Goal: Transaction & Acquisition: Subscribe to service/newsletter

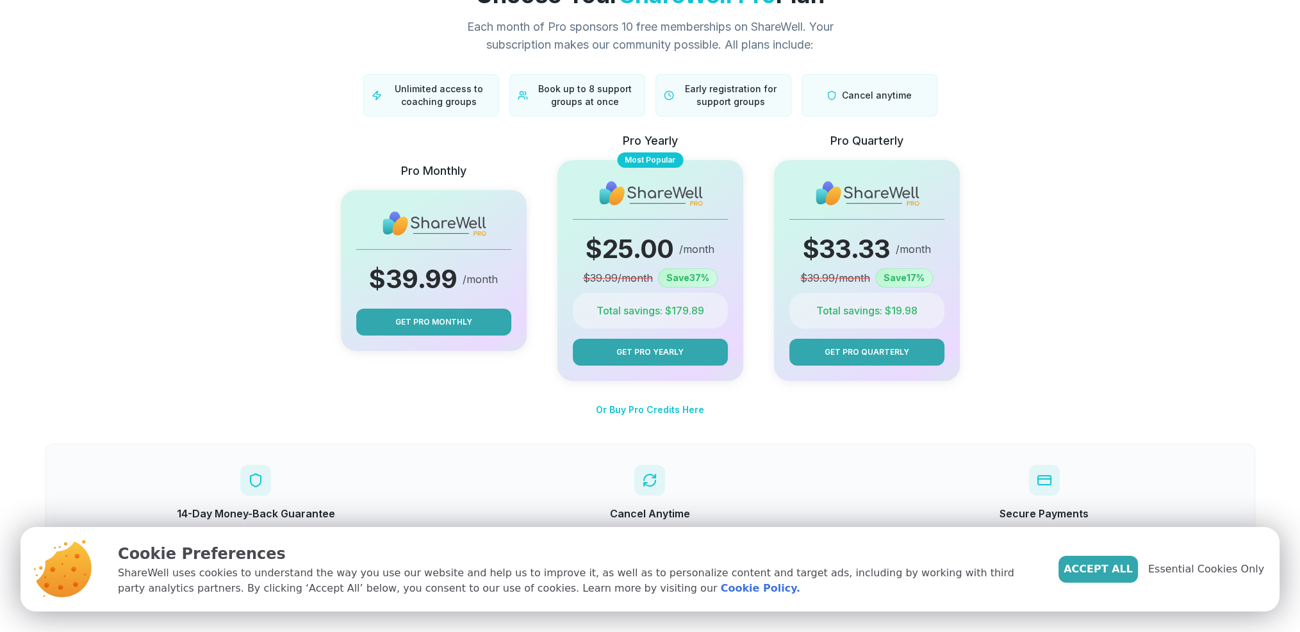
scroll to position [77, 0]
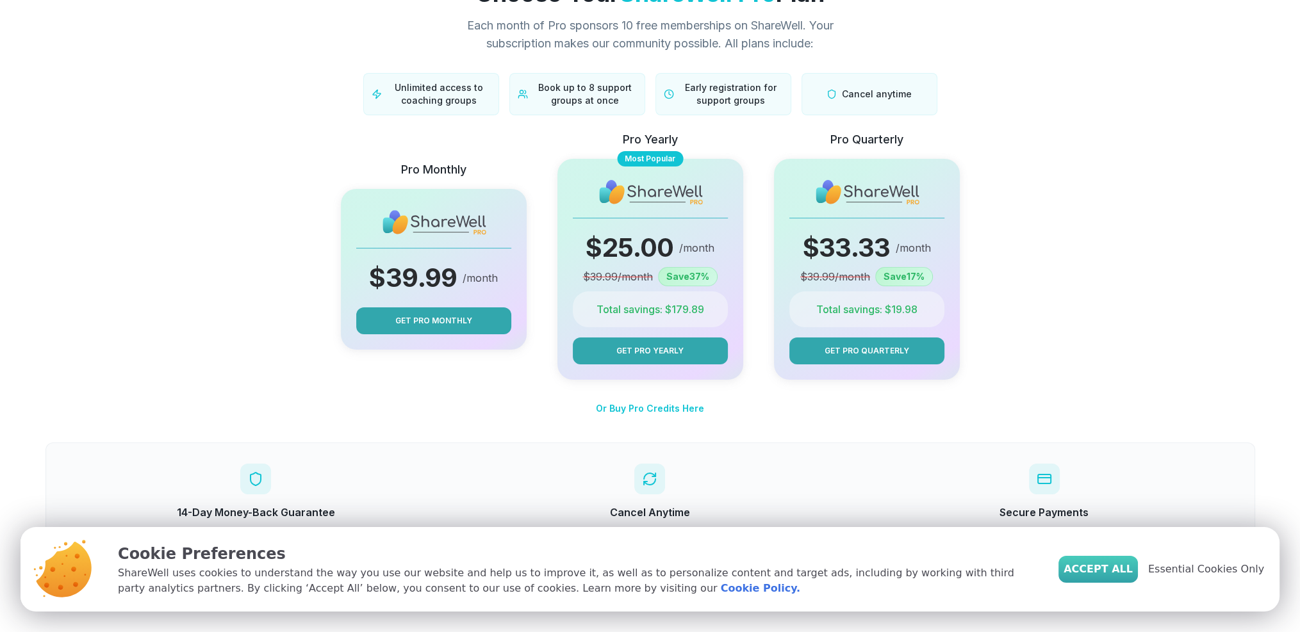
click at [1129, 573] on span "Accept All" at bounding box center [1097, 569] width 69 height 15
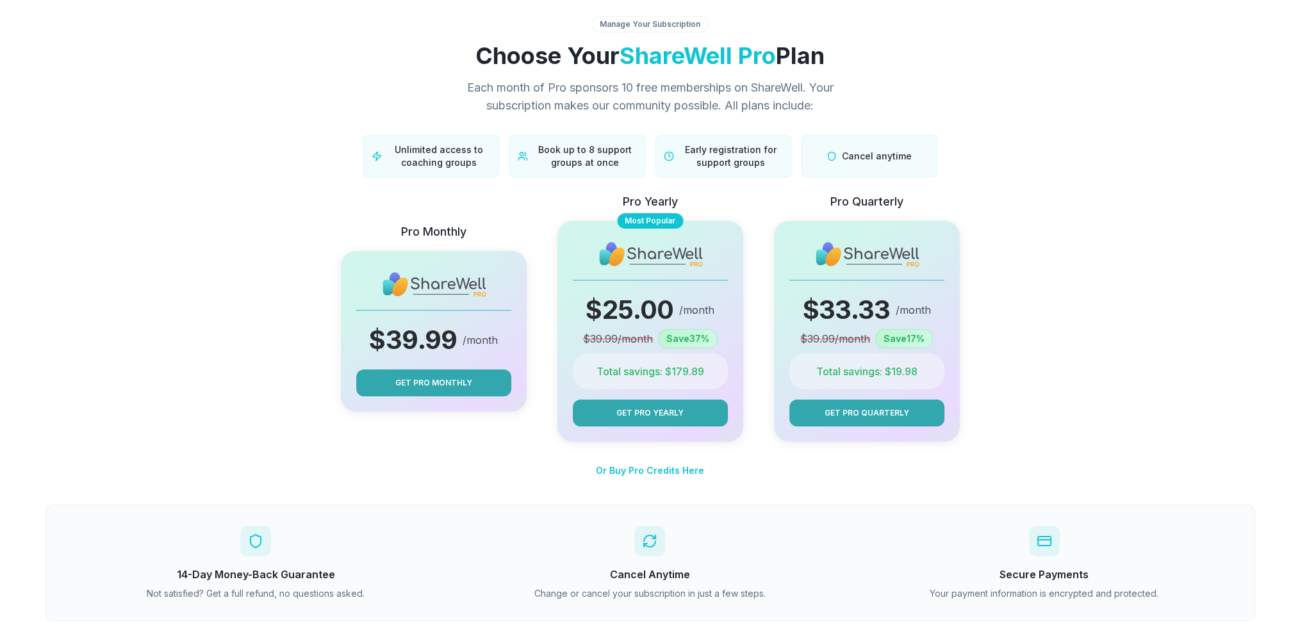
scroll to position [0, 0]
